Goal: Task Accomplishment & Management: Use online tool/utility

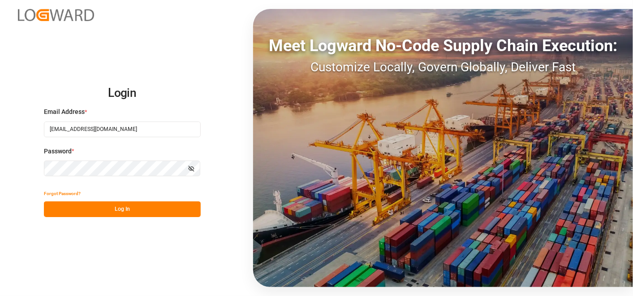
click at [124, 208] on button "Log In" at bounding box center [122, 209] width 157 height 16
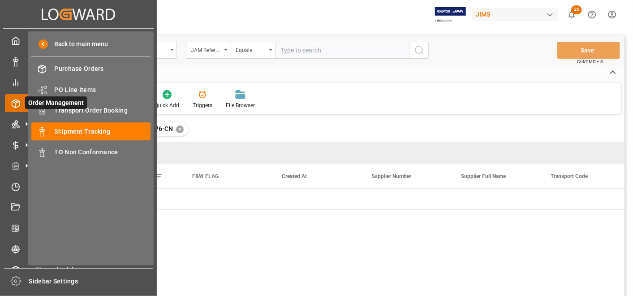
click at [75, 108] on span "Order Management" at bounding box center [56, 102] width 62 height 13
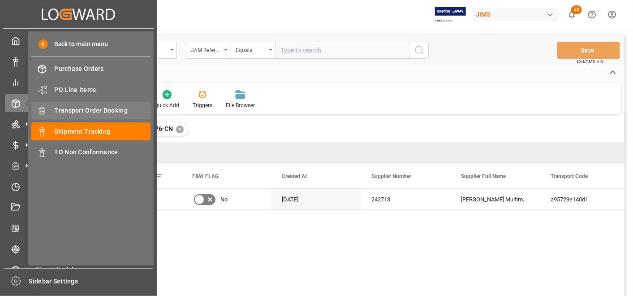
click at [96, 114] on span "Transport Order Booking" at bounding box center [103, 110] width 96 height 9
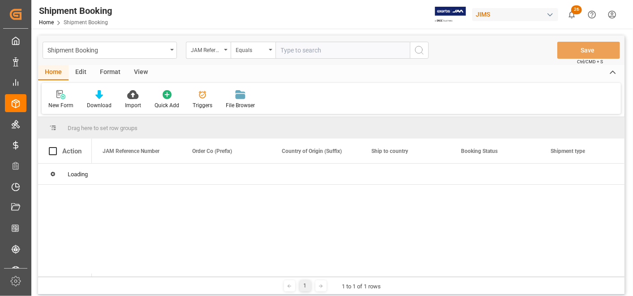
click at [346, 55] on input "text" at bounding box center [343, 50] width 134 height 17
paste input "77-11195-CN"
type input "77-11195-CN"
click at [425, 53] on button "search button" at bounding box center [419, 50] width 19 height 17
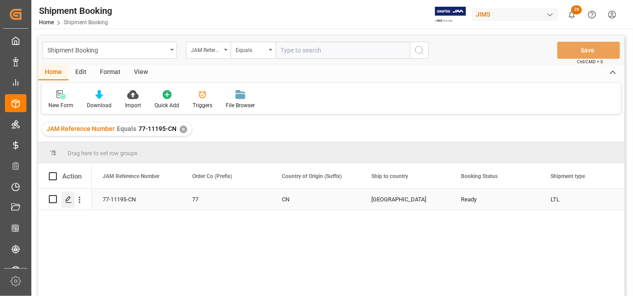
click at [66, 202] on line "Press SPACE to select this row." at bounding box center [68, 202] width 5 height 0
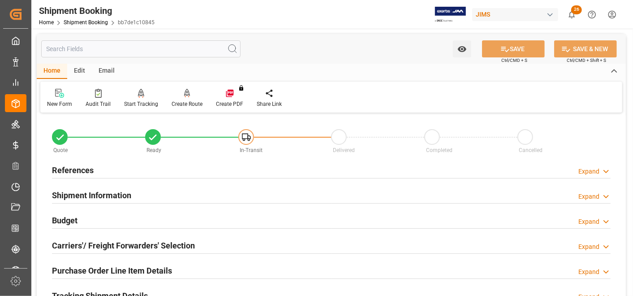
click at [72, 167] on h2 "References" at bounding box center [73, 170] width 42 height 12
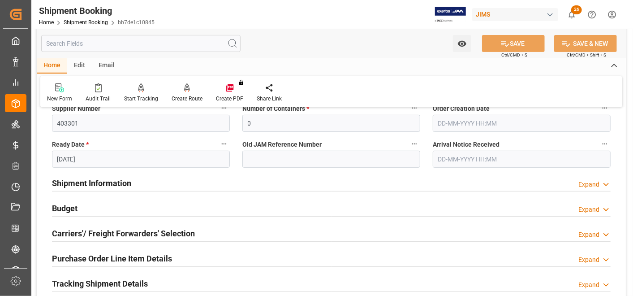
scroll to position [199, 0]
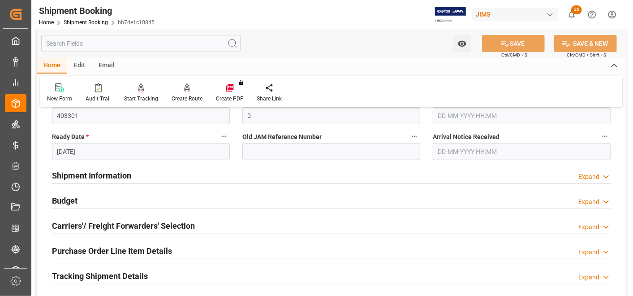
click at [111, 176] on h2 "Shipment Information" at bounding box center [91, 175] width 79 height 12
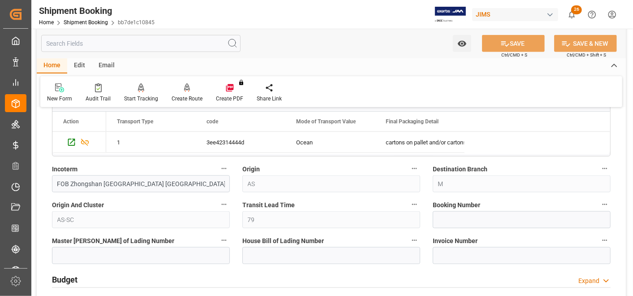
scroll to position [498, 0]
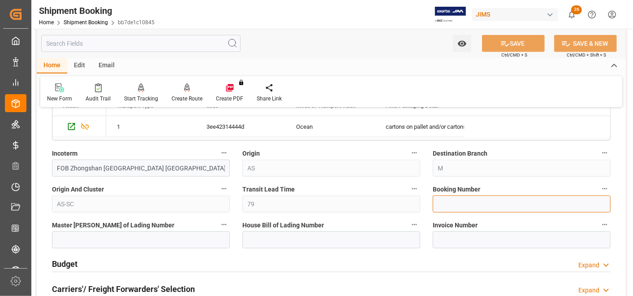
click at [512, 208] on input at bounding box center [522, 203] width 178 height 17
paste input "77-11195-CN"
type input "77-11195-CN"
click at [479, 204] on input at bounding box center [522, 203] width 178 height 17
paste input "00213518"
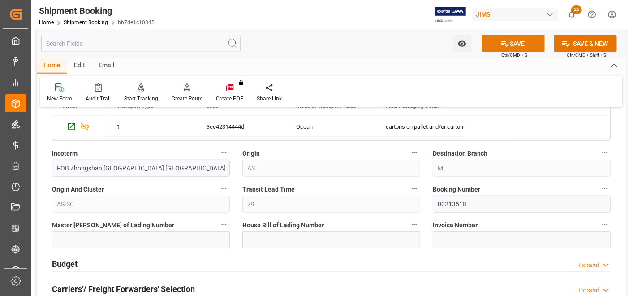
click at [517, 41] on button "SAVE" at bounding box center [513, 43] width 63 height 17
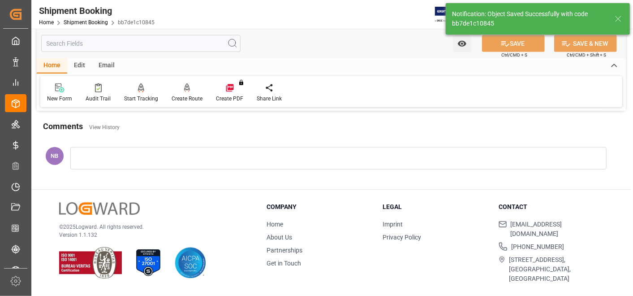
scroll to position [0, 0]
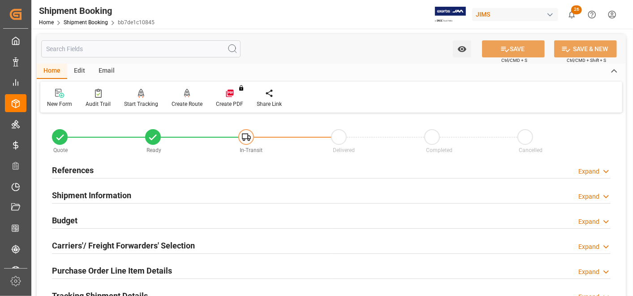
click at [98, 191] on h2 "Shipment Information" at bounding box center [91, 195] width 79 height 12
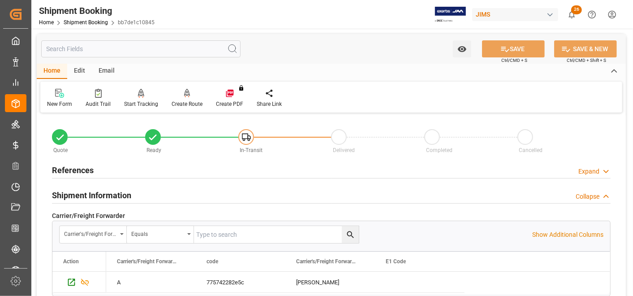
click at [82, 169] on h2 "References" at bounding box center [73, 170] width 42 height 12
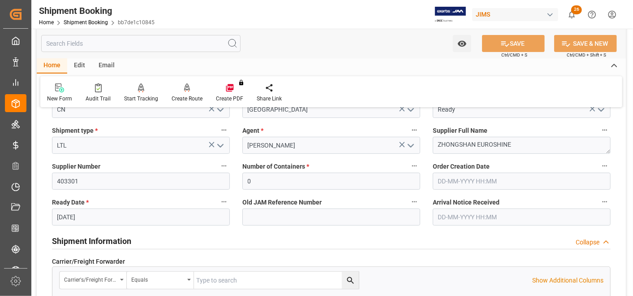
scroll to position [149, 0]
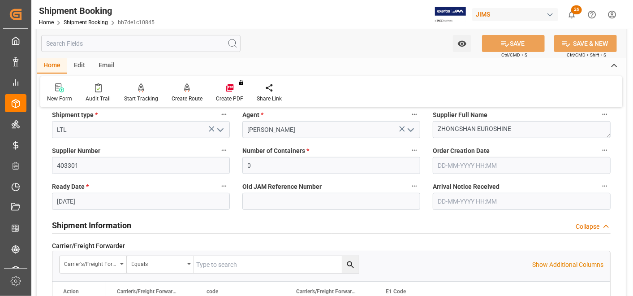
click at [122, 227] on h2 "Shipment Information" at bounding box center [91, 225] width 79 height 12
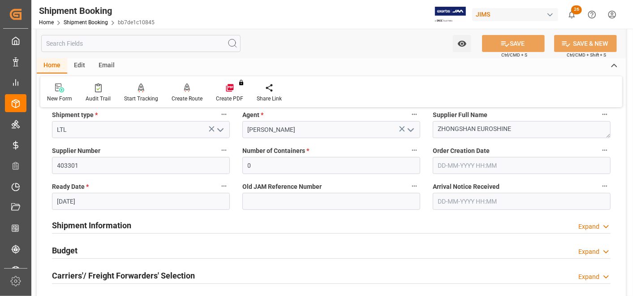
click at [121, 224] on h2 "Shipment Information" at bounding box center [91, 225] width 79 height 12
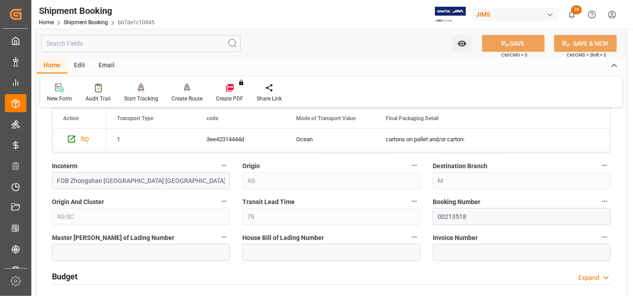
scroll to position [498, 0]
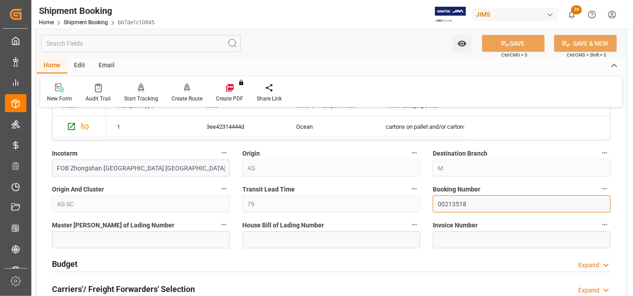
click at [487, 202] on input "00213518" at bounding box center [522, 203] width 178 height 17
click at [408, 201] on div "Quote Ready In-Transit Delivered Completed Cancelled References Collapse JAM Re…" at bounding box center [331, 76] width 589 height 919
paste input "13641144"
type input "13641144"
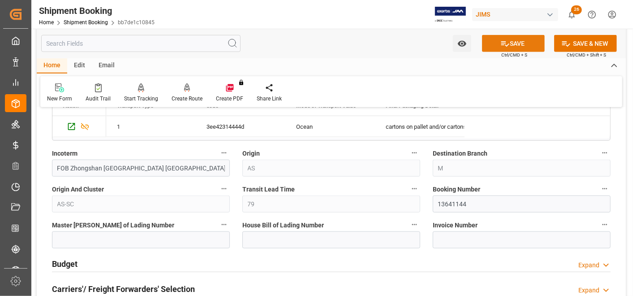
click at [530, 43] on button "SAVE" at bounding box center [513, 43] width 63 height 17
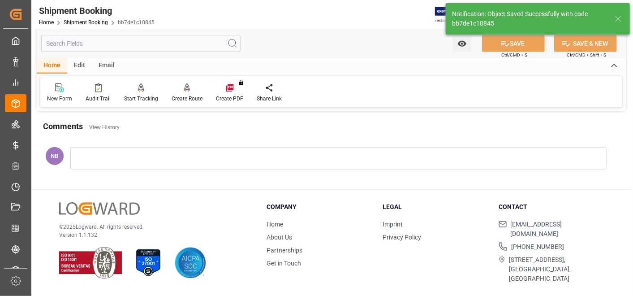
scroll to position [0, 0]
